Goal: Information Seeking & Learning: Learn about a topic

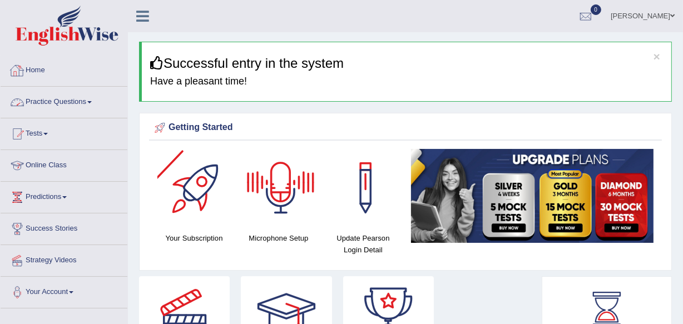
click at [90, 100] on link "Practice Questions" at bounding box center [64, 101] width 127 height 28
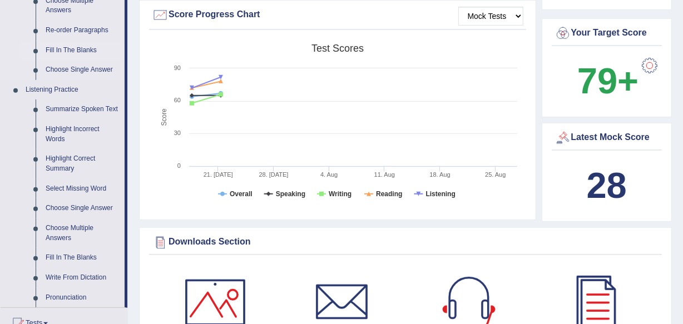
scroll to position [455, 0]
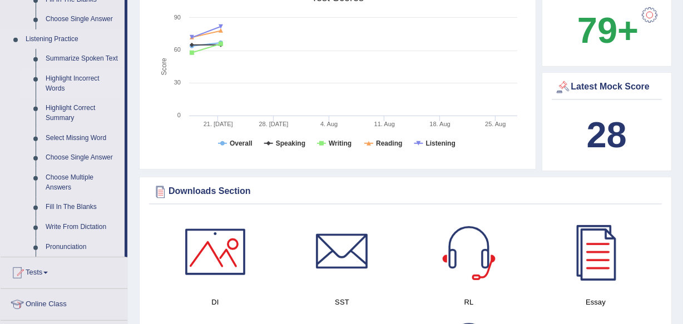
click at [60, 78] on link "Highlight Incorrect Words" at bounding box center [83, 83] width 84 height 29
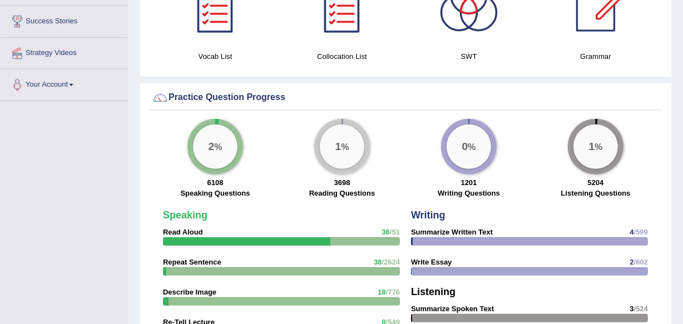
scroll to position [803, 0]
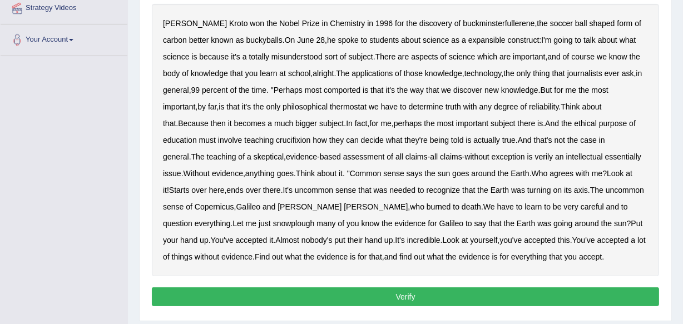
scroll to position [202, 0]
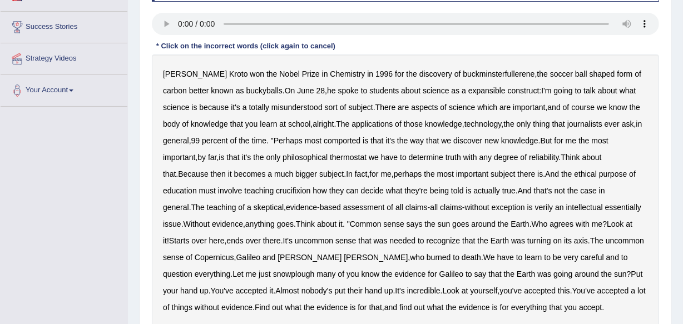
click at [468, 91] on b "expansible" at bounding box center [486, 90] width 37 height 9
click at [333, 139] on b "comported" at bounding box center [342, 140] width 37 height 9
click at [350, 160] on b "thermostat" at bounding box center [348, 157] width 37 height 9
click at [290, 186] on b "crucifixion" at bounding box center [293, 190] width 34 height 9
click at [535, 206] on b "verily" at bounding box center [544, 207] width 18 height 9
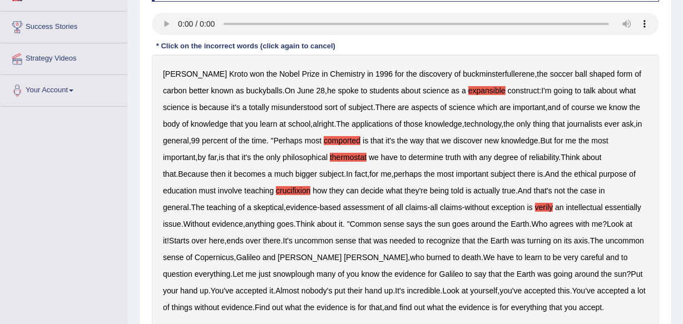
click at [605, 206] on b "essentially" at bounding box center [623, 207] width 36 height 9
click at [273, 275] on b "snowplough" at bounding box center [294, 274] width 42 height 9
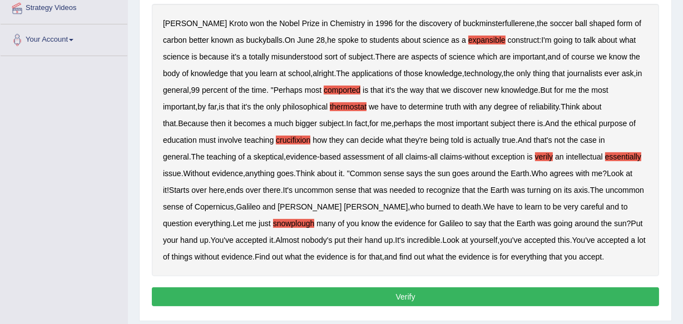
click at [312, 298] on button "Verify" at bounding box center [405, 297] width 507 height 19
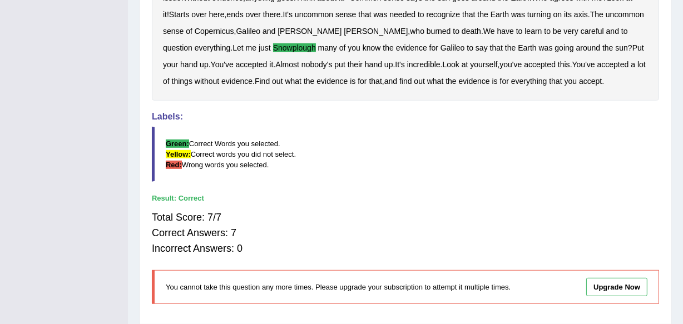
scroll to position [404, 0]
